Goal: Task Accomplishment & Management: Manage account settings

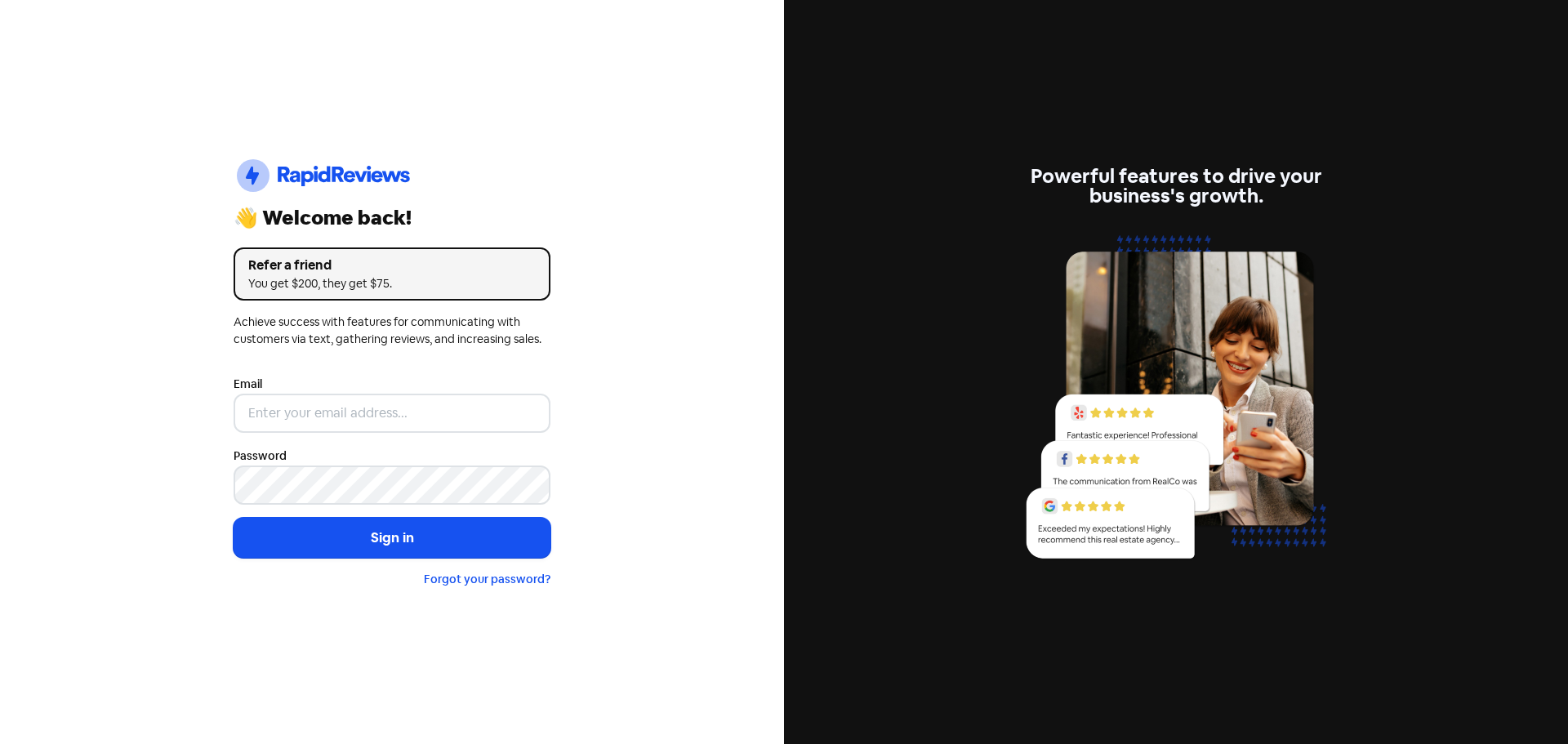
type input "[EMAIL_ADDRESS][DOMAIN_NAME]"
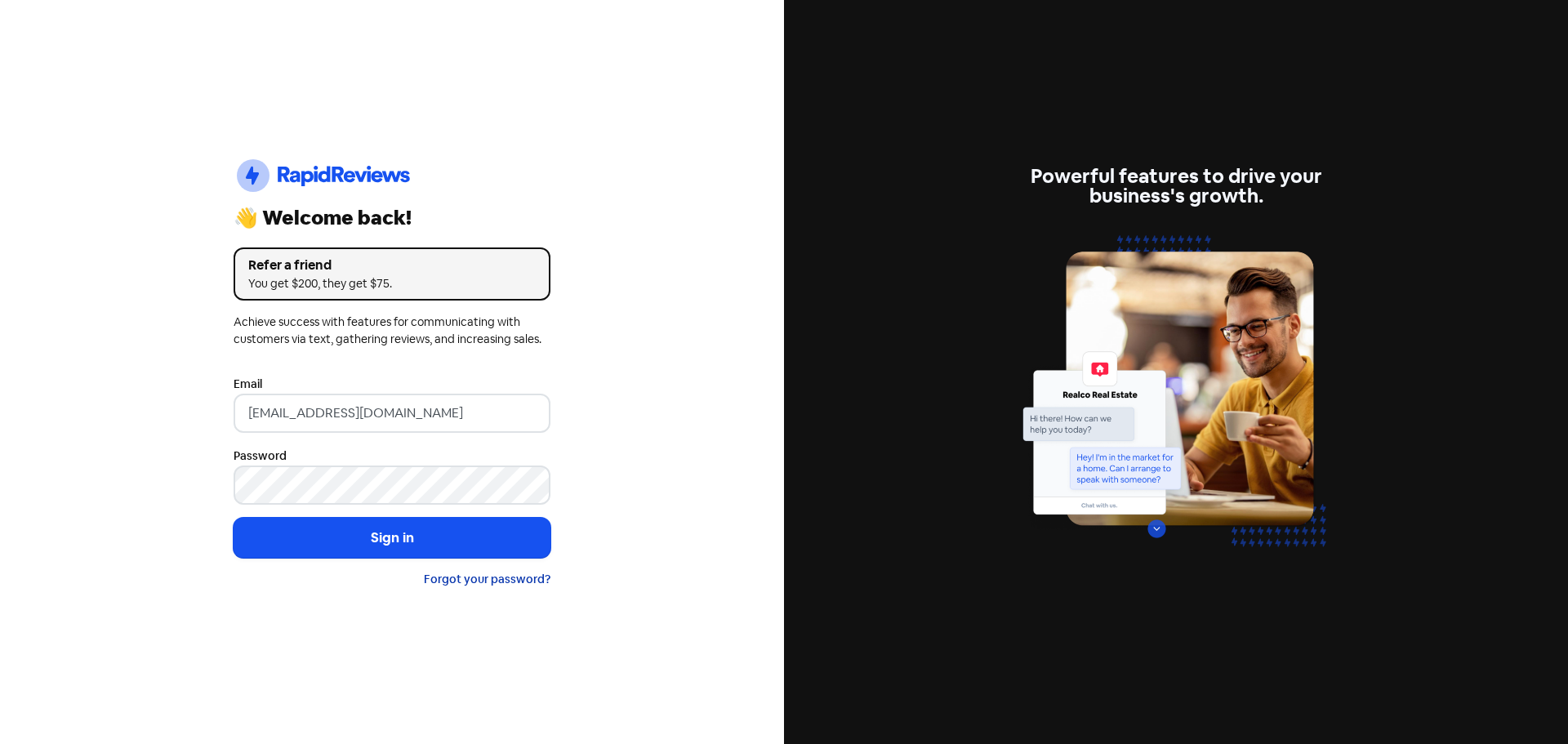
click at [464, 578] on link "Forgot your password?" at bounding box center [487, 579] width 126 height 14
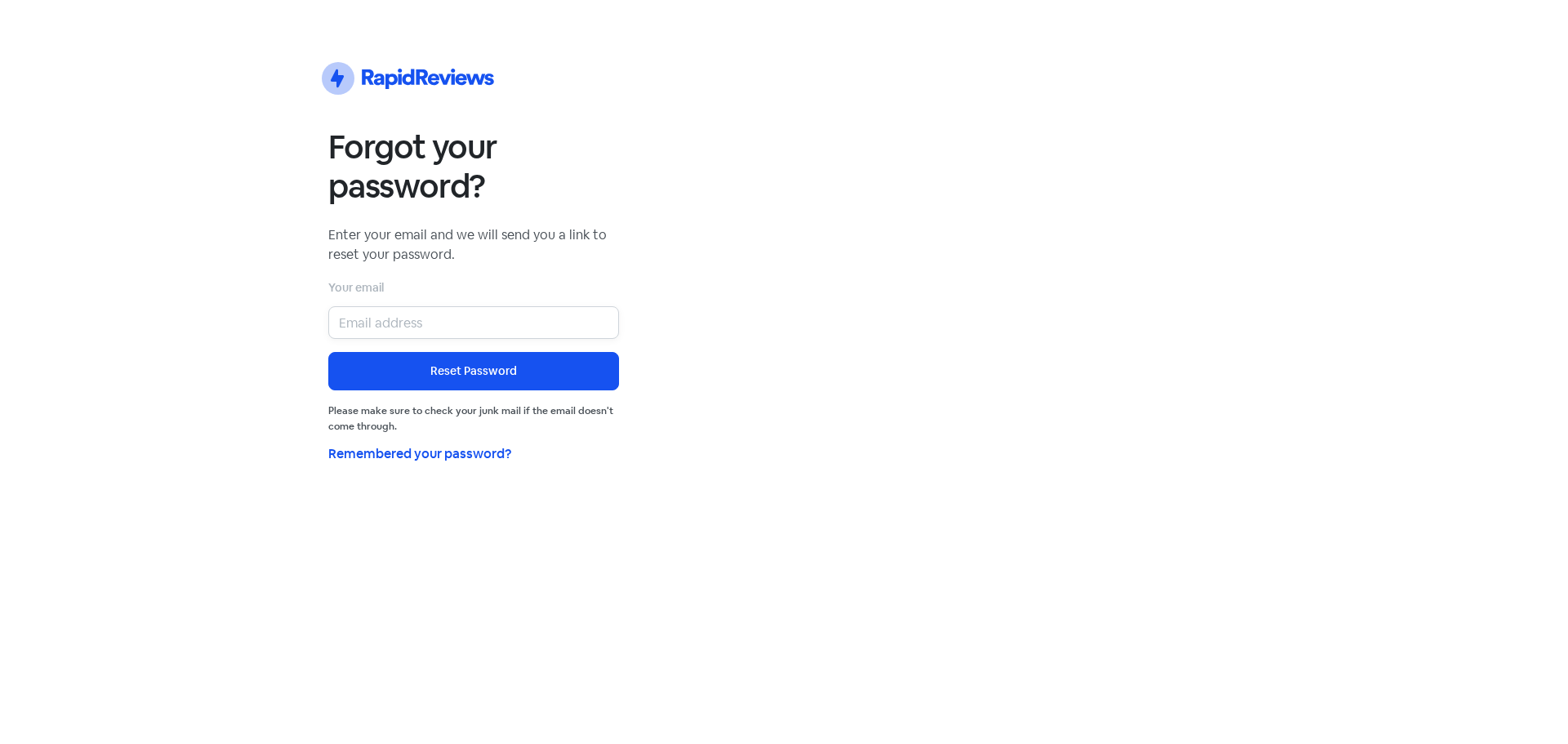
click at [436, 329] on input "email" at bounding box center [473, 322] width 291 height 33
type input "[EMAIL_ADDRESS][DOMAIN_NAME]"
click at [464, 369] on button "Reset Password" at bounding box center [473, 370] width 291 height 38
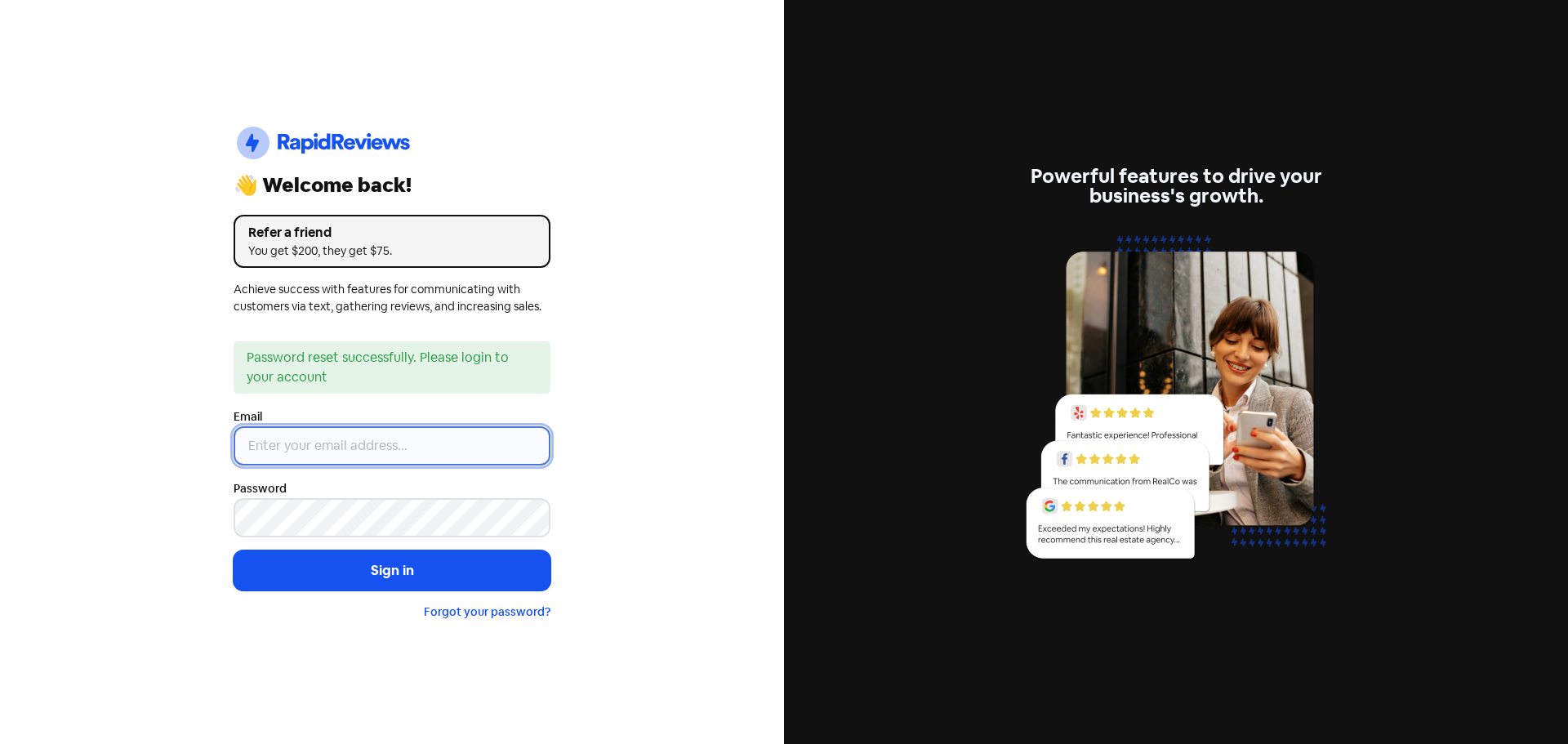
click at [354, 452] on input "email" at bounding box center [392, 445] width 317 height 39
type input "[EMAIL_ADDRESS][DOMAIN_NAME]"
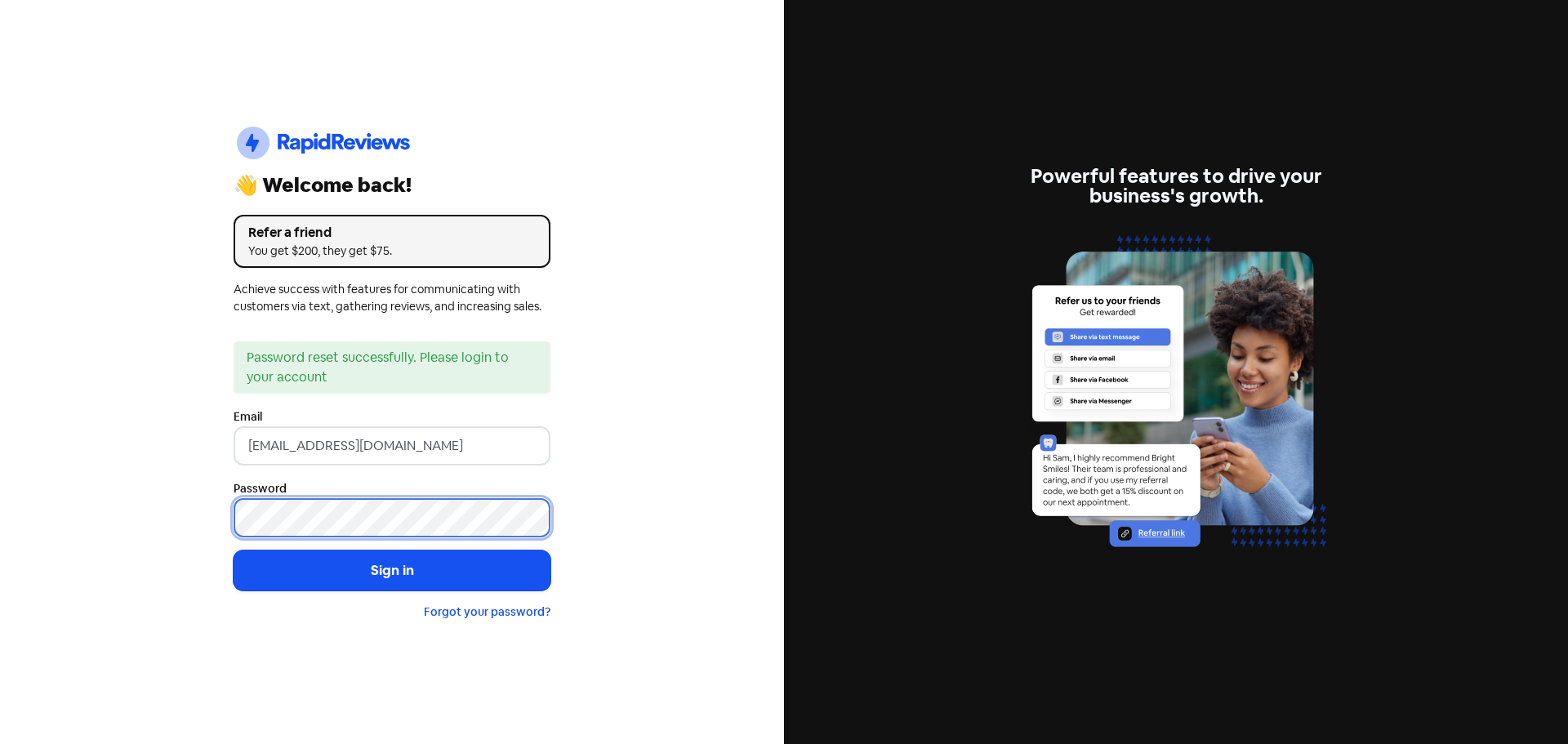
click at [233, 550] on button "Sign in" at bounding box center [392, 571] width 317 height 41
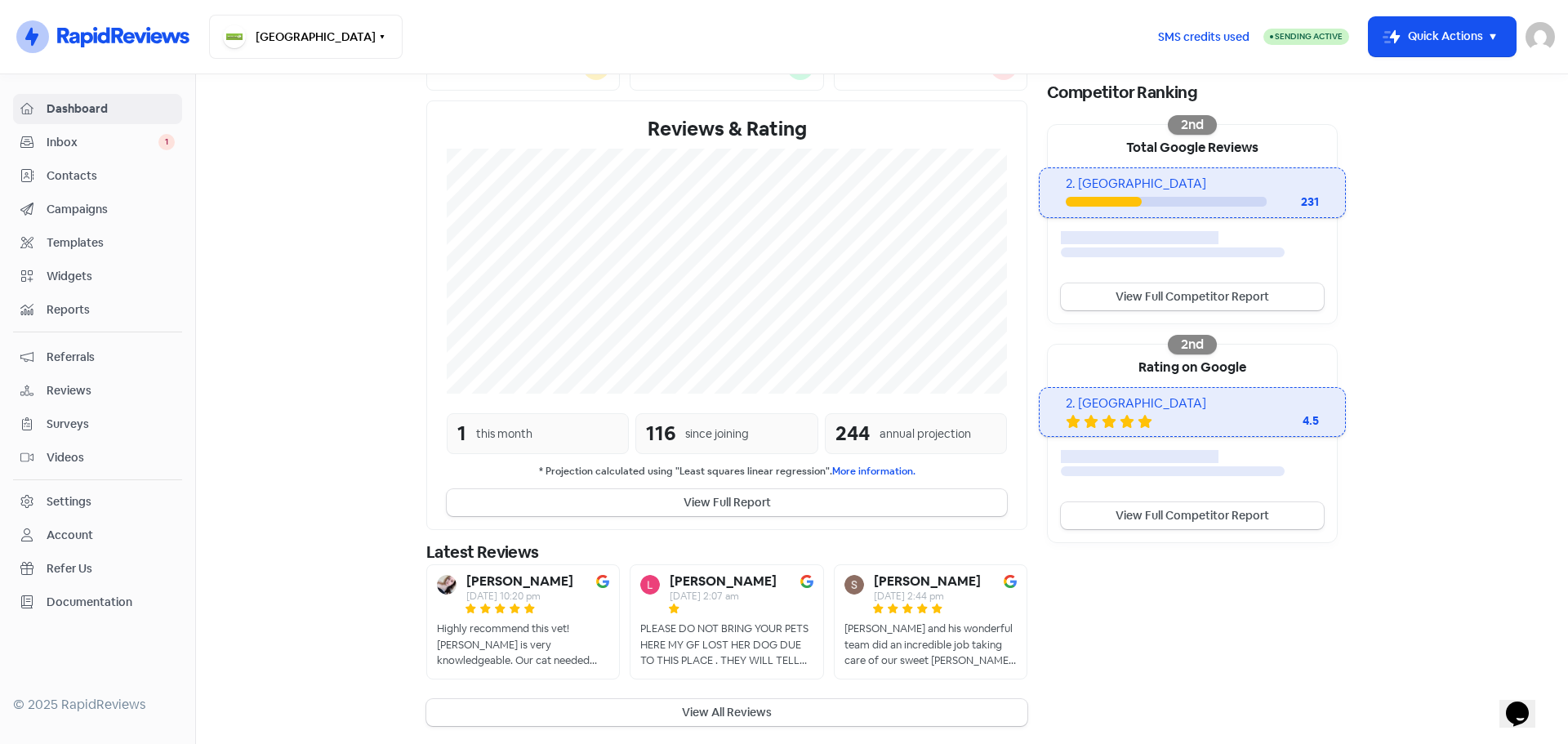
scroll to position [260, 0]
click at [767, 613] on div "[PERSON_NAME] [DATE] 2:07 am PLEASE DO NOT BRING YOUR PETS HERE MY GF LOST HER …" at bounding box center [726, 620] width 193 height 115
click at [757, 708] on button "View All Reviews" at bounding box center [726, 711] width 601 height 27
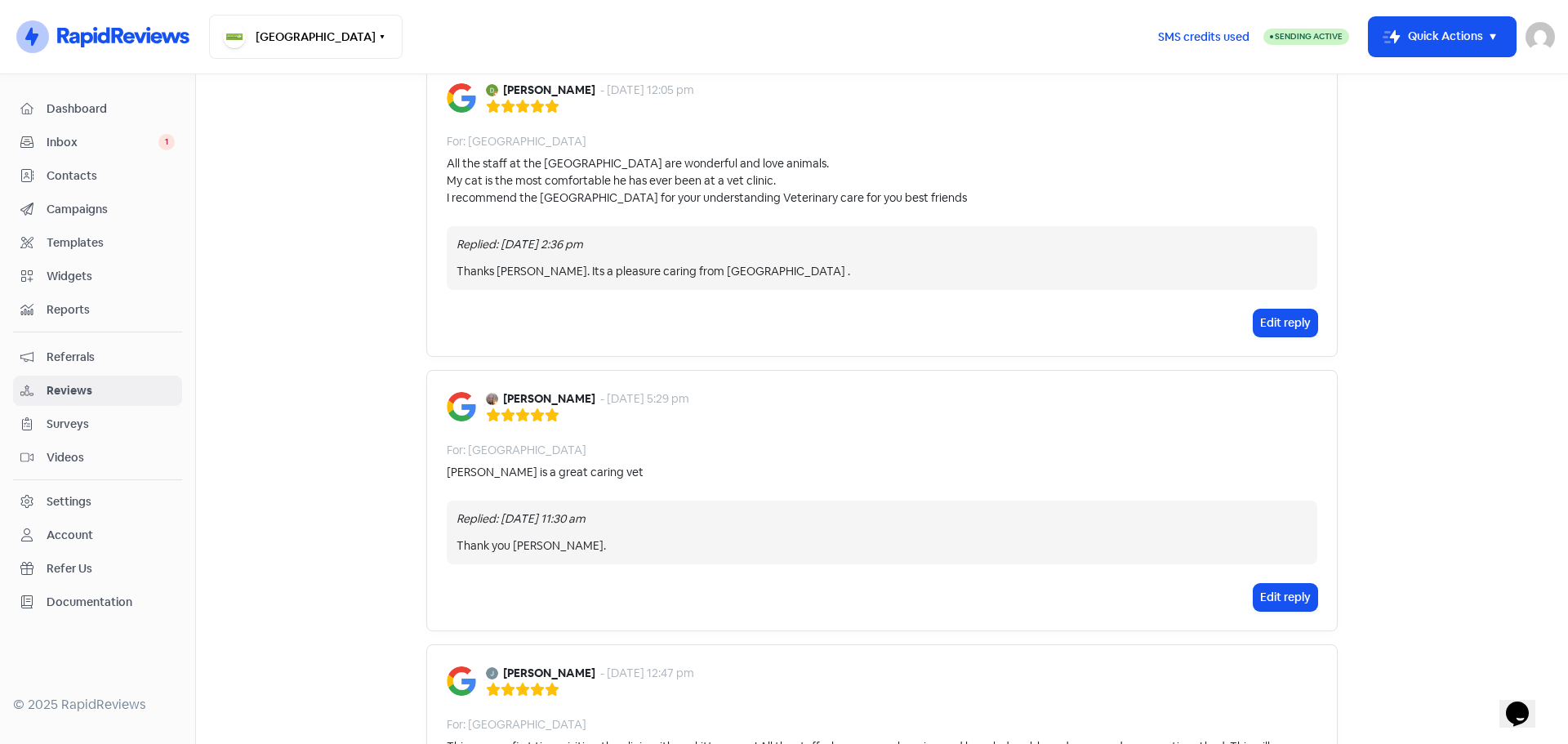
scroll to position [1306, 0]
